Goal: Task Accomplishment & Management: Use online tool/utility

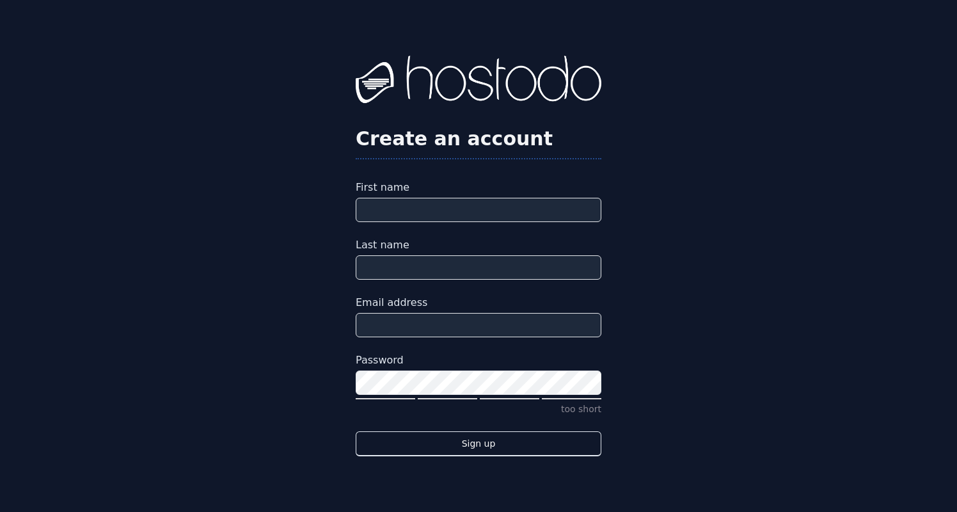
type input "**********"
click at [672, 399] on div "**********" at bounding box center [478, 256] width 957 height 512
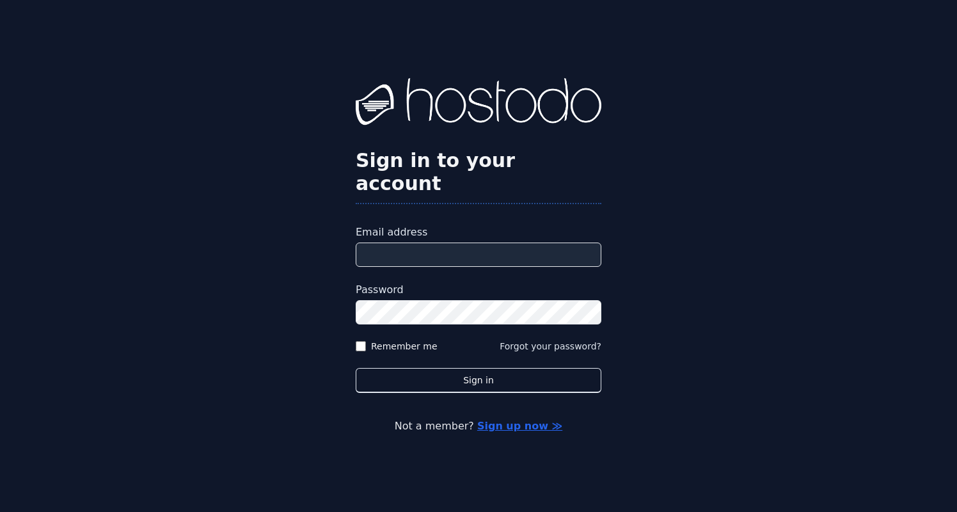
type input "**********"
click at [407, 327] on form "**********" at bounding box center [479, 309] width 246 height 168
click at [407, 340] on label "Remember me" at bounding box center [404, 346] width 67 height 13
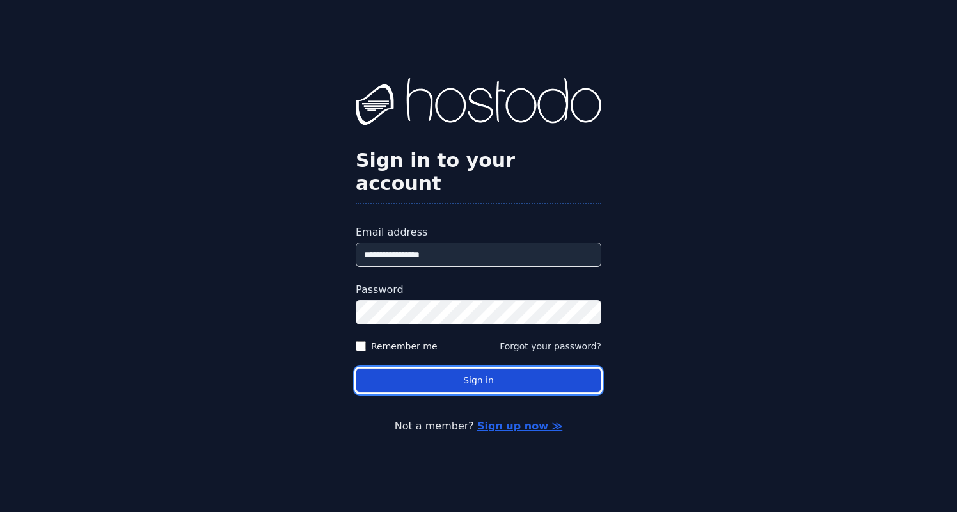
click at [434, 371] on button "Sign in" at bounding box center [479, 380] width 246 height 25
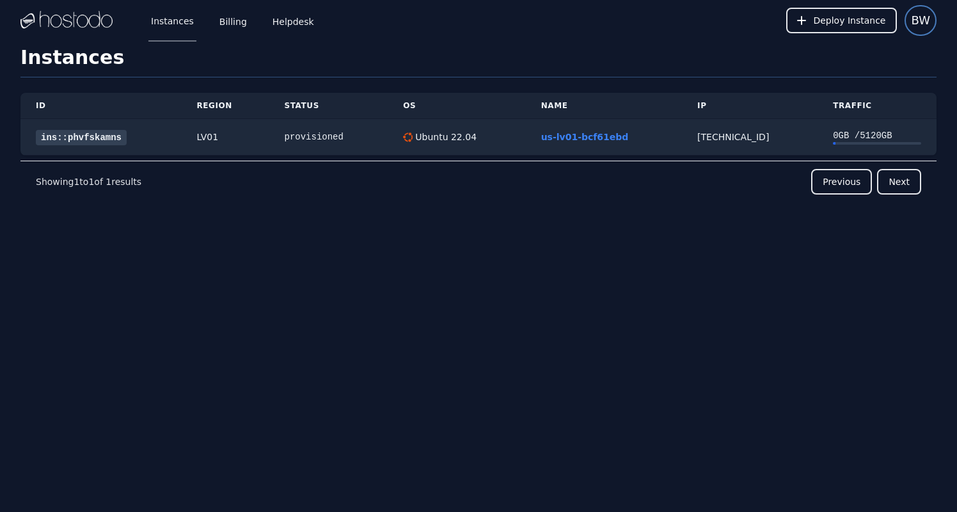
click at [919, 23] on span "BW" at bounding box center [920, 21] width 19 height 18
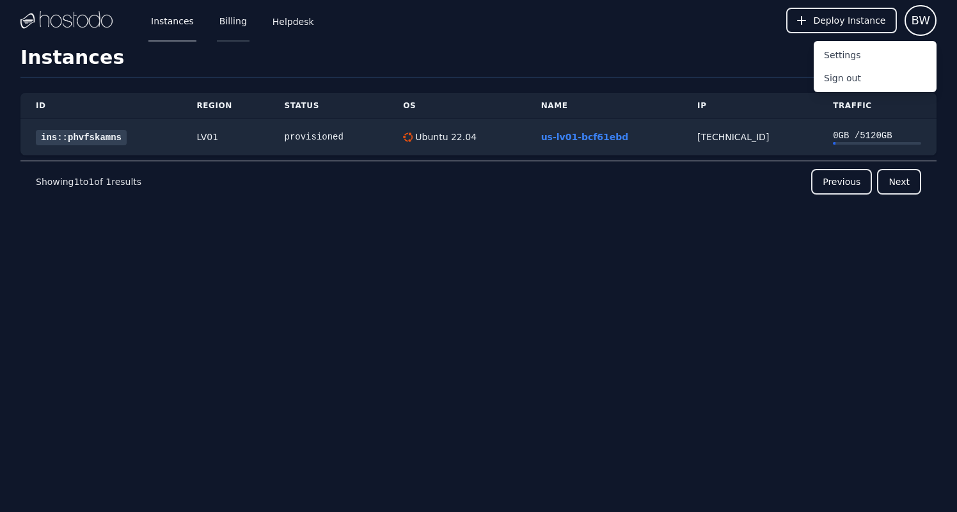
click at [222, 26] on link "Billing" at bounding box center [233, 20] width 33 height 42
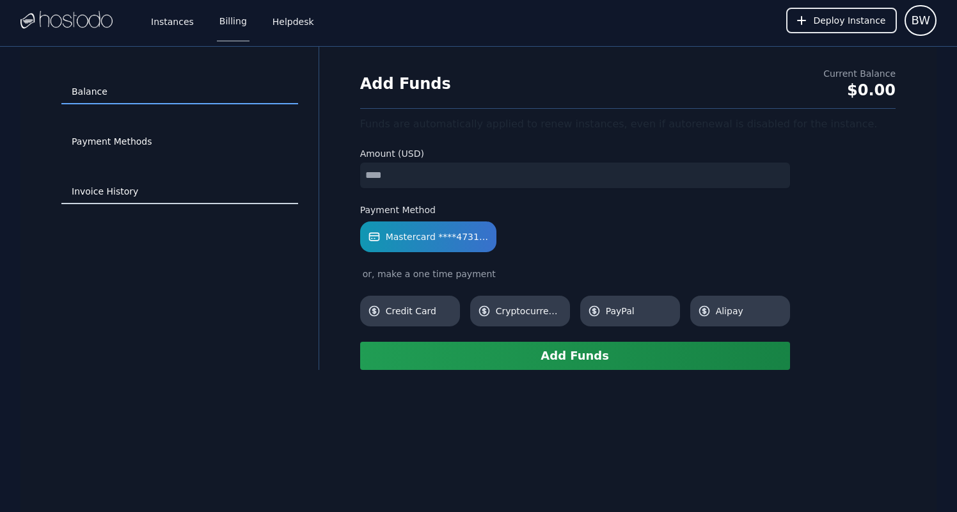
click at [122, 188] on link "Invoice History" at bounding box center [179, 192] width 237 height 24
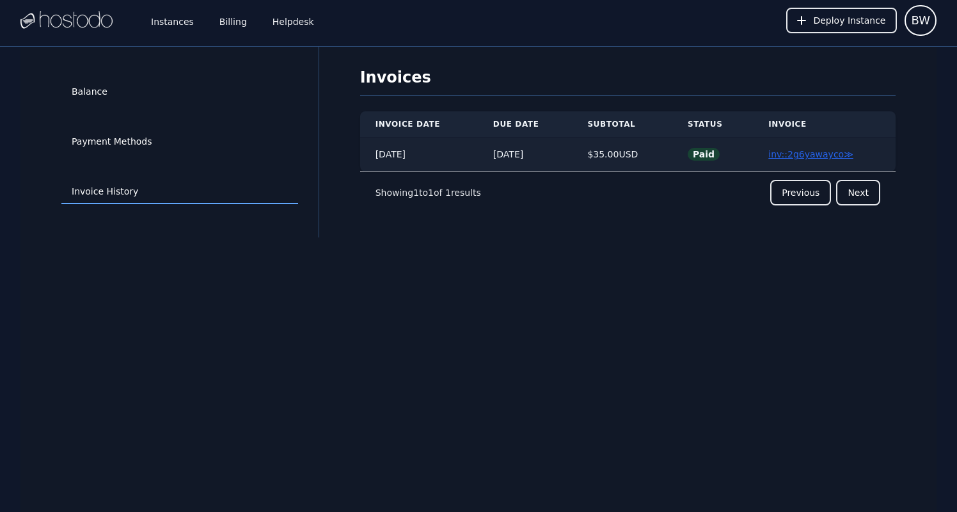
click at [834, 154] on link "inv::2g6yawayco ≫" at bounding box center [811, 154] width 85 height 10
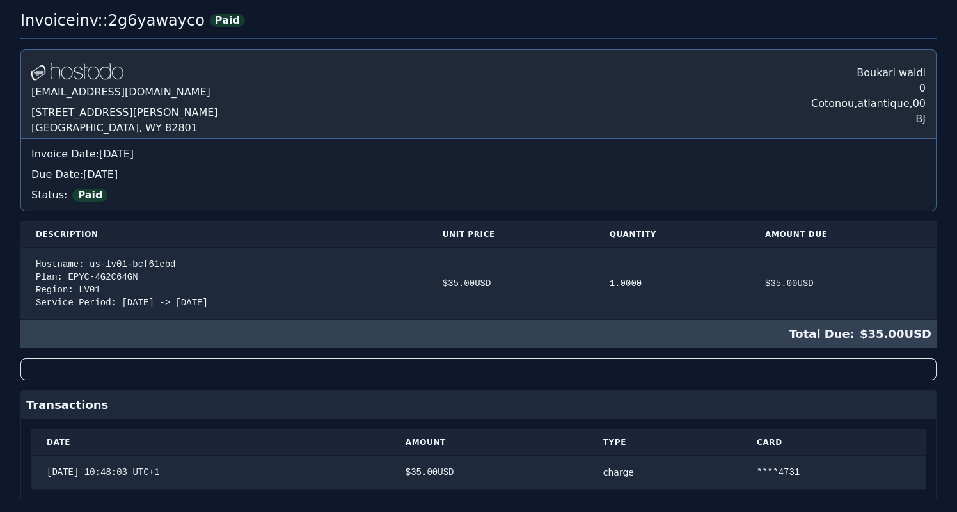
scroll to position [40, 0]
click at [679, 337] on div "Total Due: $ 35.00 USD" at bounding box center [478, 335] width 916 height 28
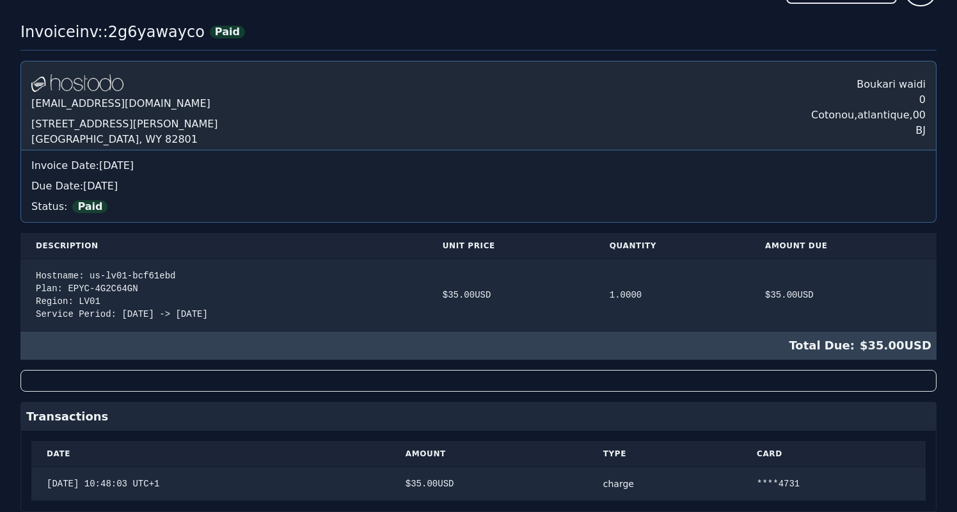
click at [643, 385] on div at bounding box center [478, 381] width 916 height 22
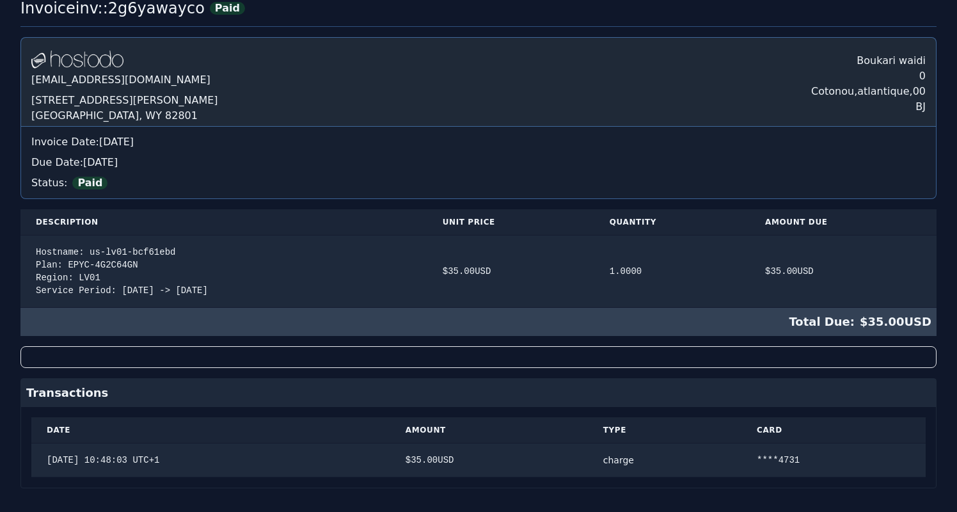
scroll to position [0, 0]
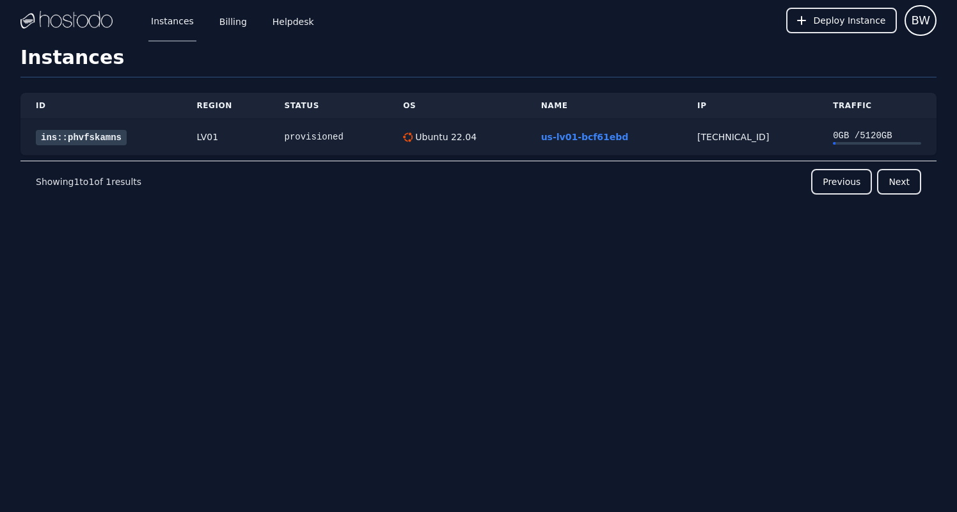
click at [877, 138] on div "0 GB / 5120 GB" at bounding box center [877, 135] width 88 height 13
click at [97, 139] on link "ins::phvfskamns" at bounding box center [81, 137] width 91 height 15
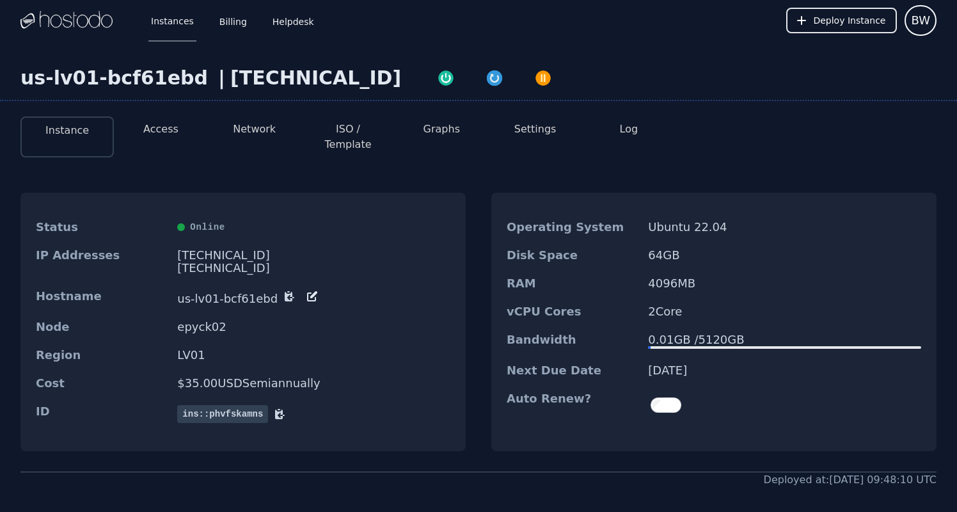
click at [166, 132] on button "Access" at bounding box center [160, 129] width 35 height 15
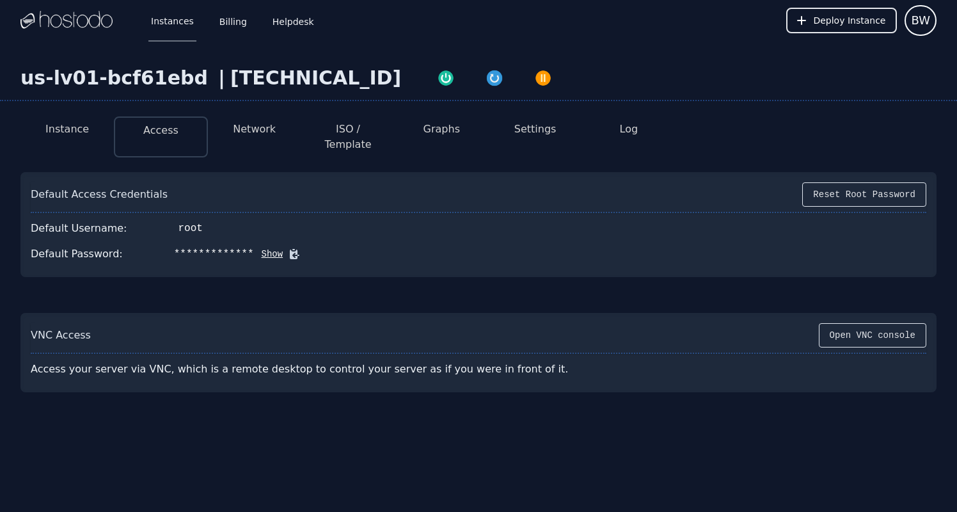
click at [262, 248] on button "Show" at bounding box center [268, 254] width 29 height 13
click at [271, 134] on button "Network" at bounding box center [254, 129] width 43 height 15
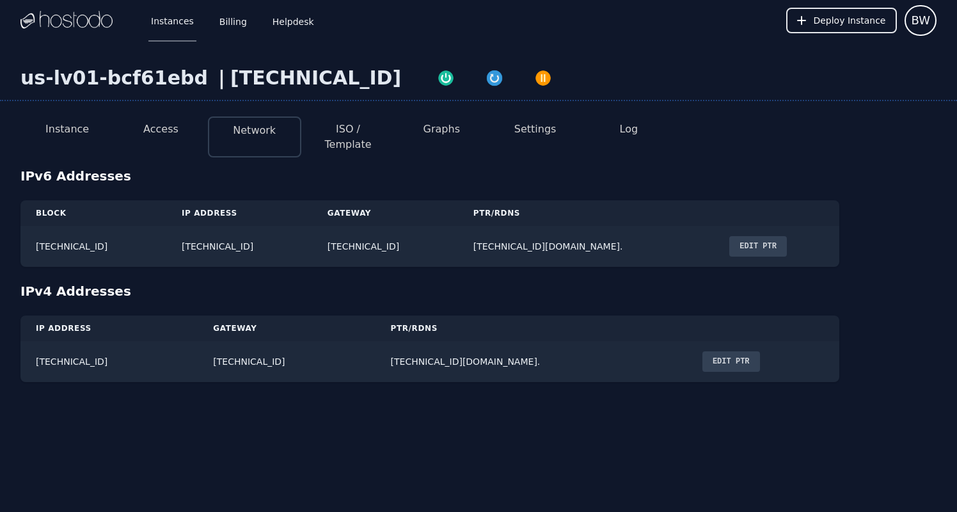
click at [358, 131] on button "ISO / Template" at bounding box center [348, 137] width 73 height 31
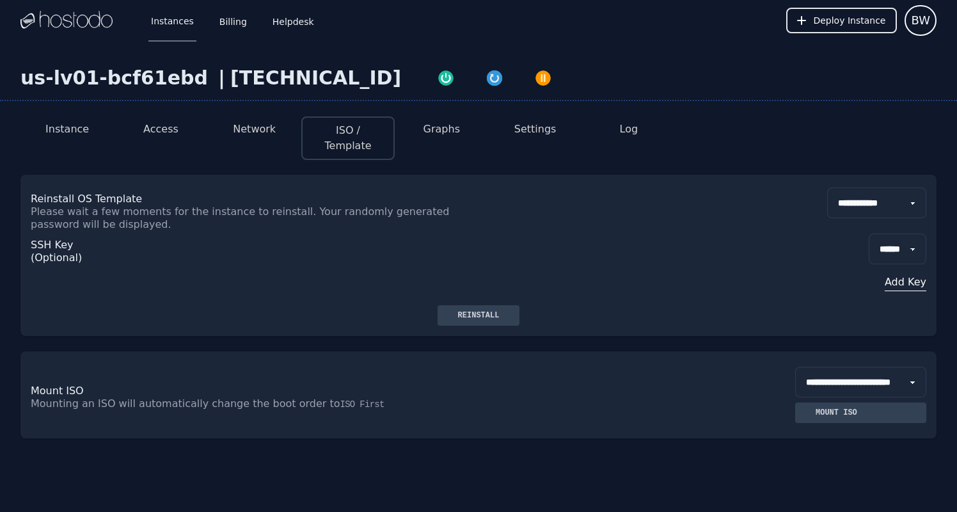
click at [459, 132] on li "Graphs" at bounding box center [441, 138] width 93 height 44
click at [442, 132] on button "Graphs" at bounding box center [442, 129] width 36 height 15
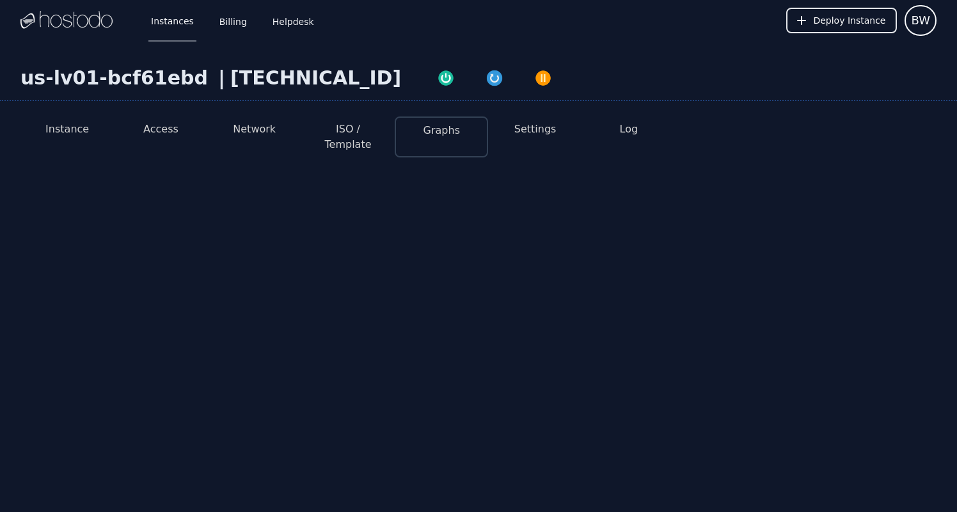
click at [538, 132] on button "Settings" at bounding box center [536, 129] width 42 height 15
select select "***"
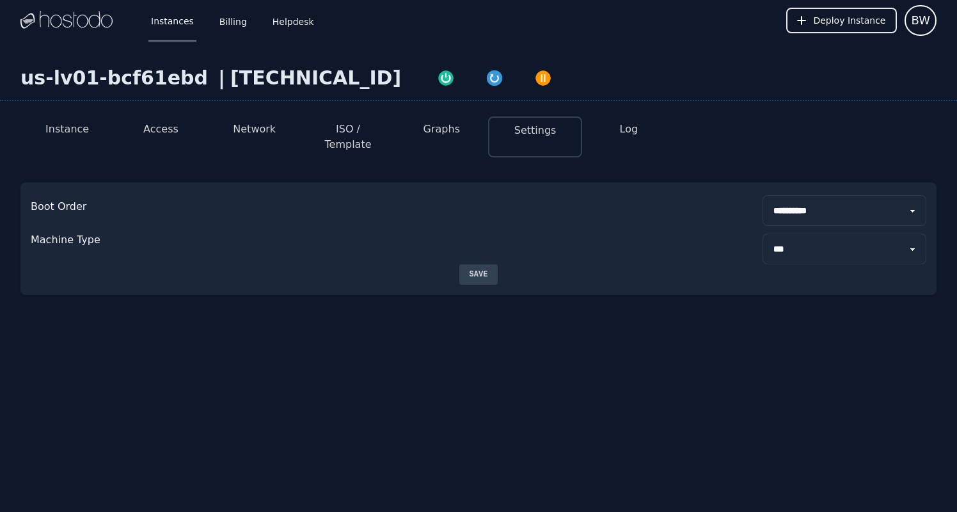
click at [149, 132] on button "Access" at bounding box center [160, 129] width 35 height 15
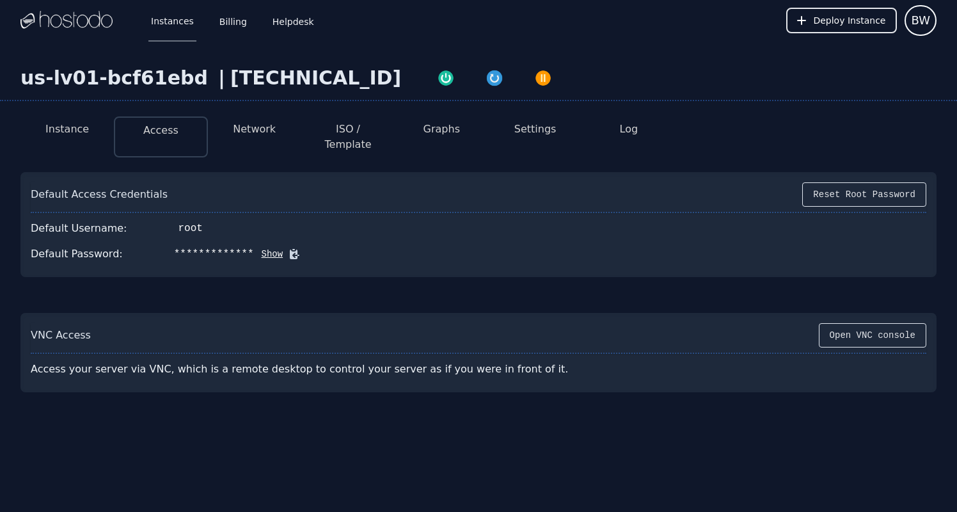
click at [87, 131] on li "Instance" at bounding box center [66, 136] width 93 height 41
click at [83, 132] on button "Instance" at bounding box center [67, 129] width 44 height 15
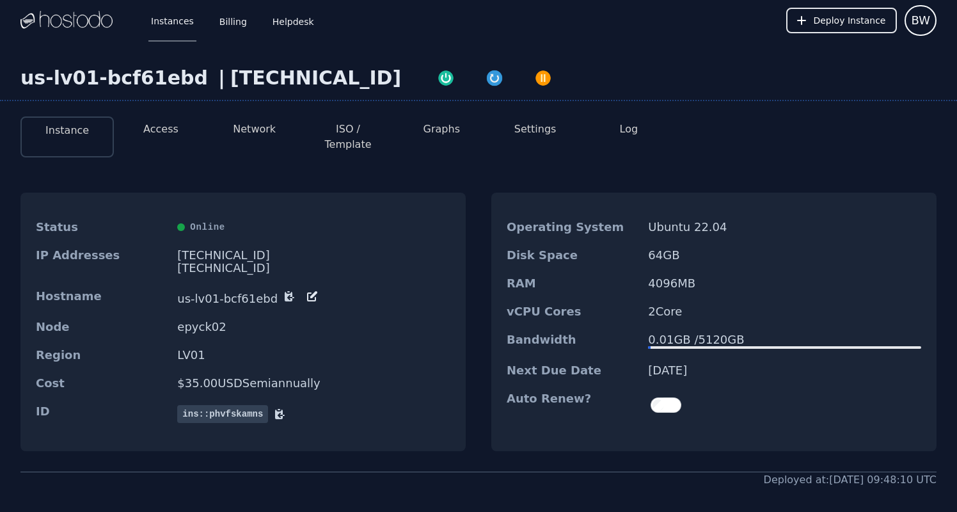
click at [640, 132] on li "Log" at bounding box center [628, 136] width 93 height 41
click at [625, 132] on button "Log" at bounding box center [629, 129] width 19 height 15
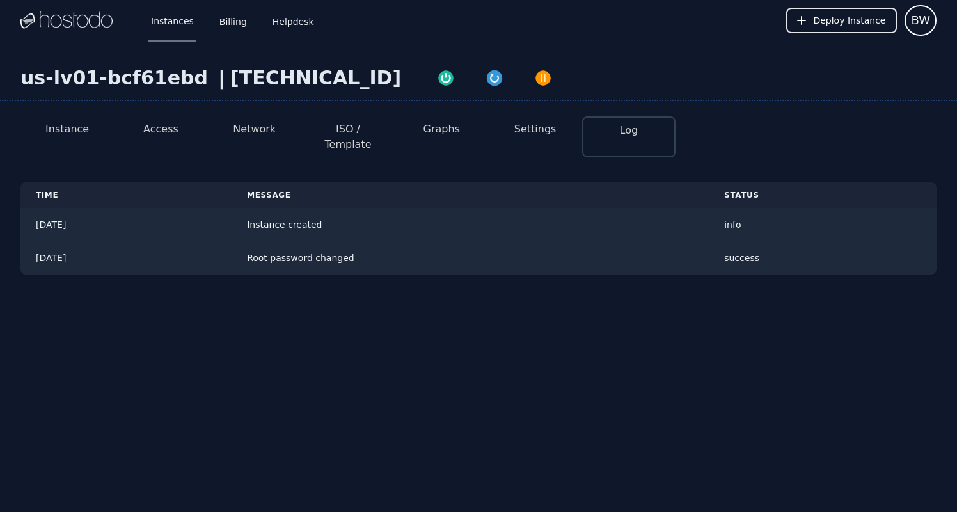
click at [75, 133] on button "Instance" at bounding box center [67, 129] width 44 height 15
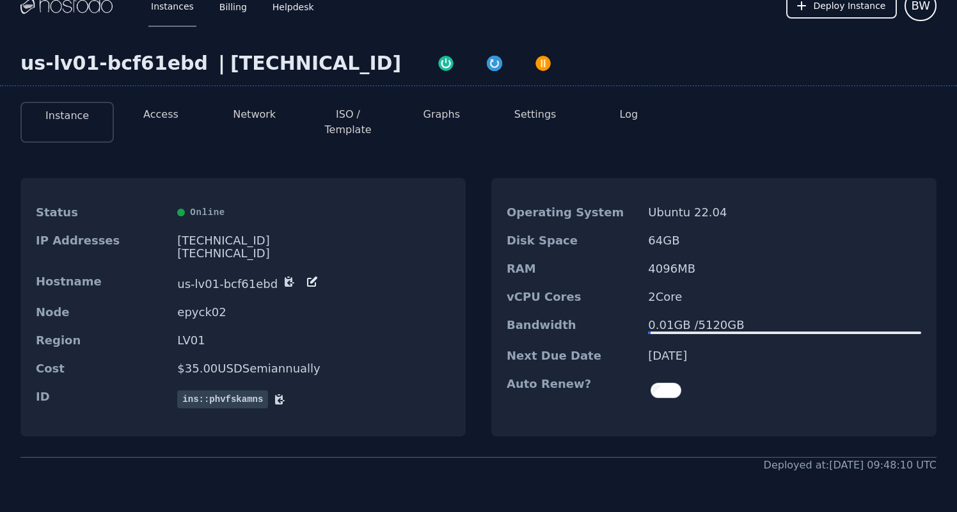
scroll to position [8, 0]
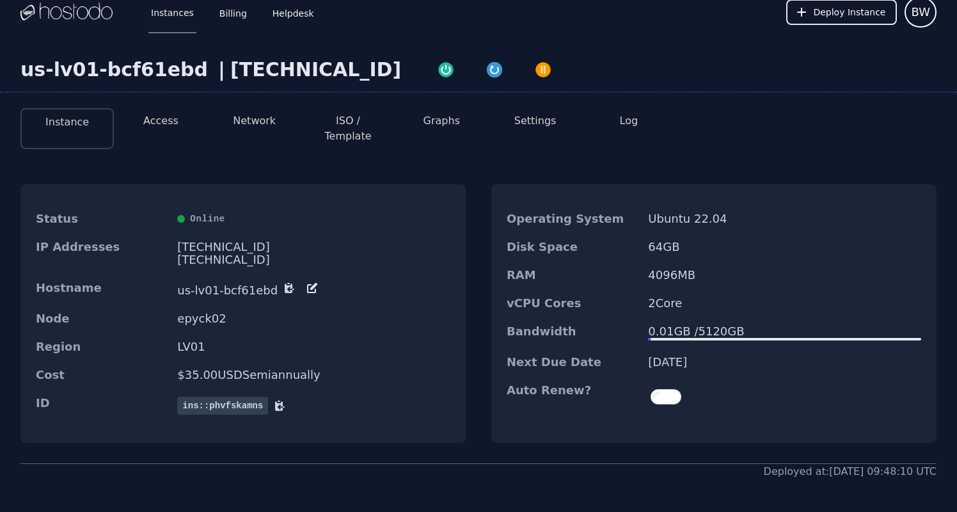
click at [172, 125] on button "Access" at bounding box center [160, 120] width 35 height 15
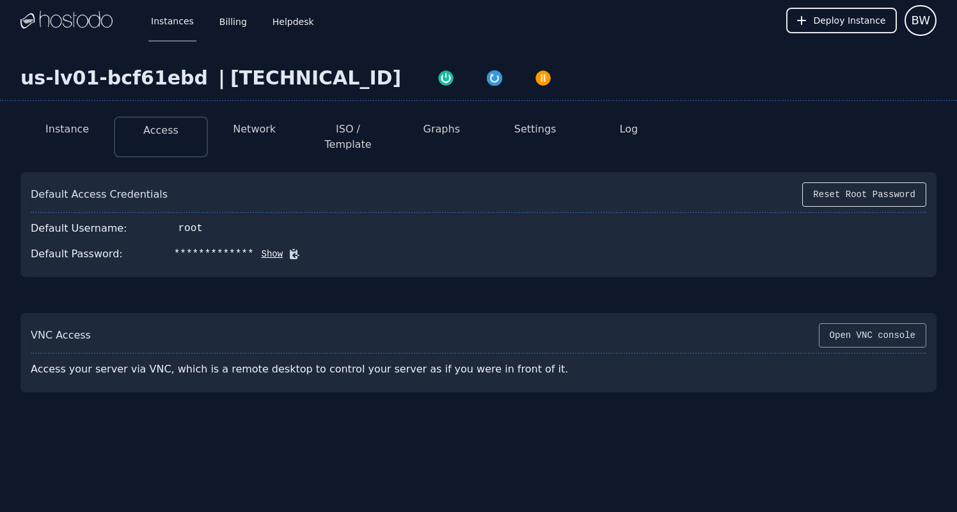
click at [895, 323] on button "Open VNC console" at bounding box center [873, 335] width 108 height 24
